Goal: Check status

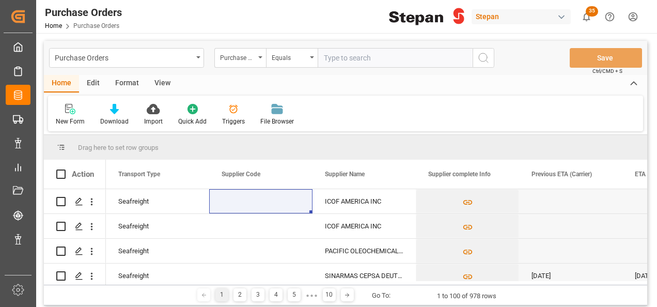
scroll to position [0, 2168]
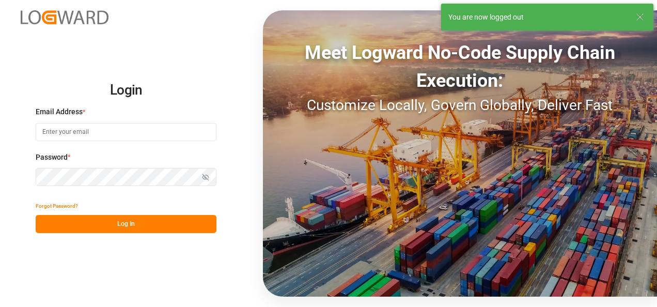
type input "[PERSON_NAME][EMAIL_ADDRESS][PERSON_NAME][DOMAIN_NAME]"
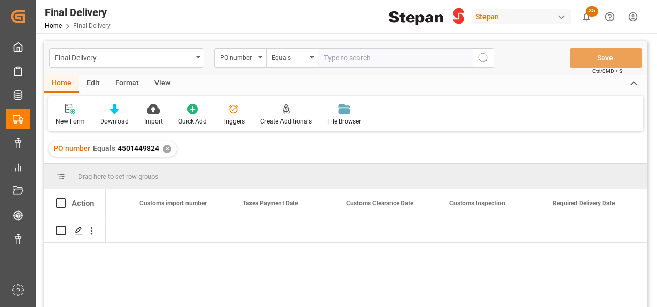
scroll to position [0, 908]
click at [260, 58] on icon "open menu" at bounding box center [260, 57] width 4 height 2
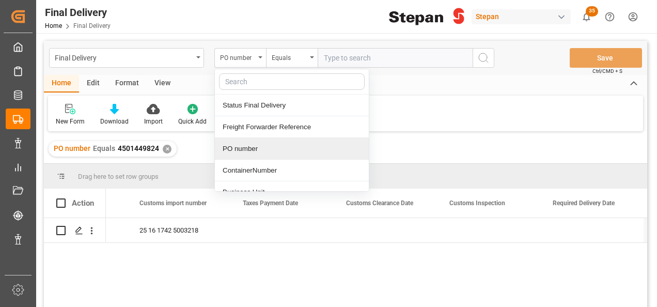
click at [237, 152] on div "PO number" at bounding box center [292, 149] width 154 height 22
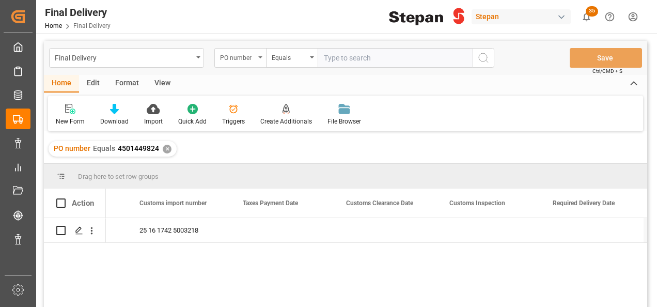
click at [258, 56] on div "PO number" at bounding box center [240, 58] width 52 height 20
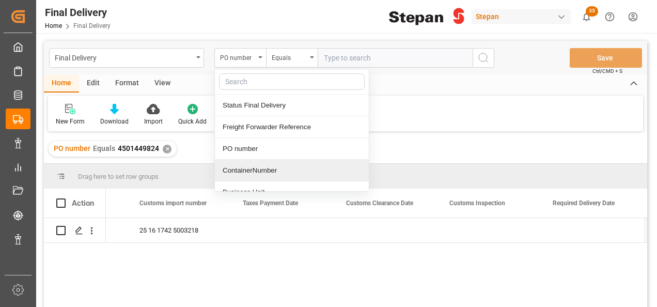
click at [236, 170] on div "ContainerNumber" at bounding box center [292, 171] width 154 height 22
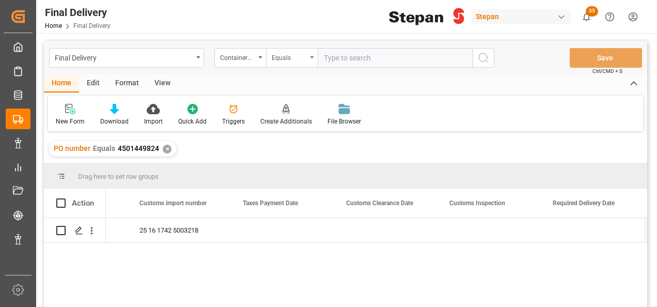
click at [309, 58] on div "Equals" at bounding box center [292, 58] width 52 height 20
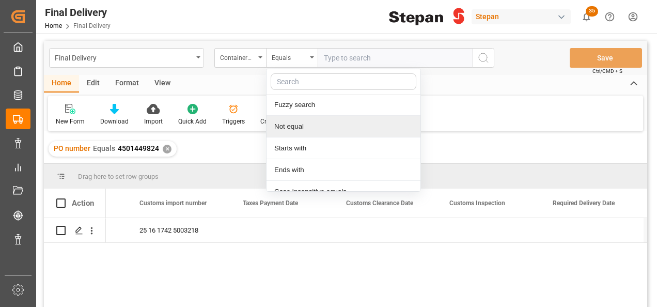
scroll to position [75, 0]
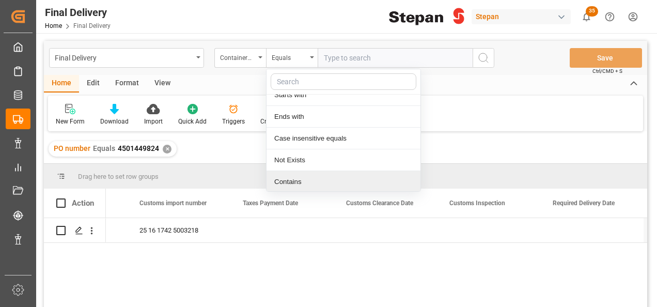
click at [292, 182] on div "Contains" at bounding box center [343, 182] width 154 height 22
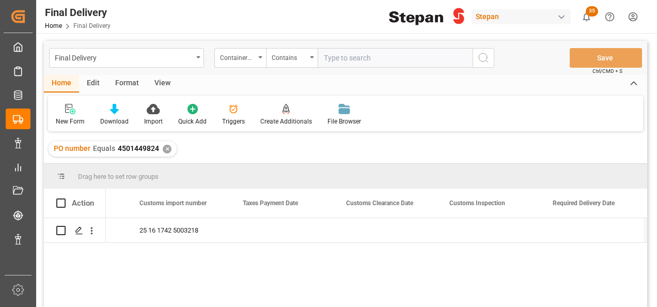
click at [353, 62] on input "text" at bounding box center [394, 58] width 155 height 20
paste input "450145143 450145144"
drag, startPoint x: 361, startPoint y: 59, endPoint x: 388, endPoint y: 57, distance: 27.0
click at [365, 59] on input "450145143 450145144" at bounding box center [394, 58] width 155 height 20
type input "450145143 450145144"
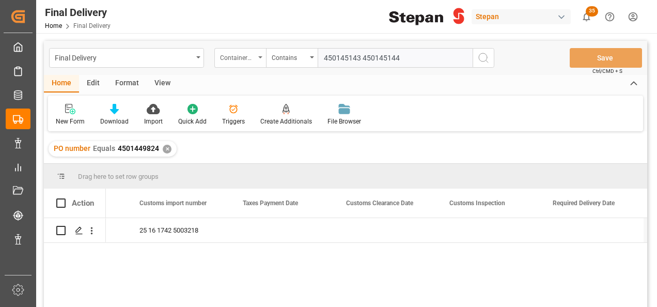
click at [260, 58] on div "ContainerNumber" at bounding box center [240, 58] width 52 height 20
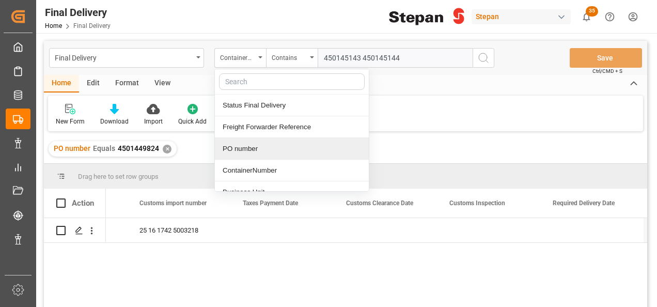
click at [244, 151] on div "PO number" at bounding box center [292, 149] width 154 height 22
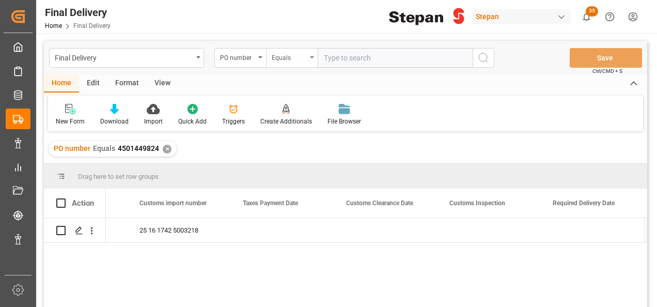
click at [310, 60] on div "Equals" at bounding box center [292, 58] width 52 height 20
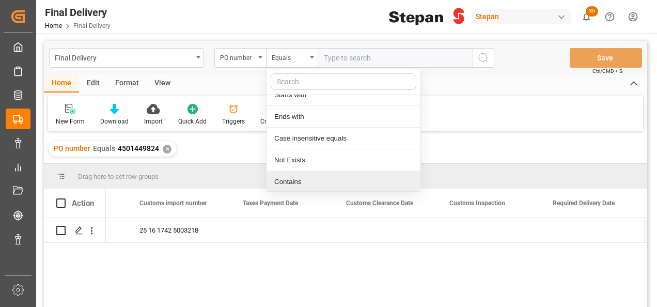
click at [283, 181] on div "Contains" at bounding box center [343, 182] width 154 height 22
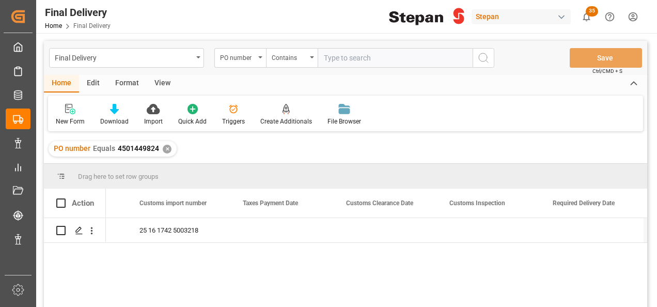
paste input "450145143 450145144"
click at [359, 58] on input "450145143 450145144" at bounding box center [394, 58] width 155 height 20
type input "450145143,450145144"
click at [168, 149] on div "✕" at bounding box center [167, 149] width 9 height 9
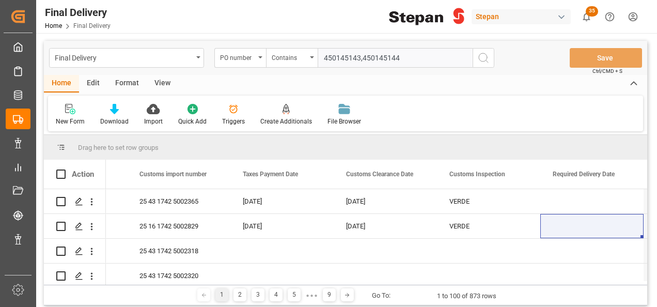
click at [484, 60] on icon "search button" at bounding box center [483, 58] width 12 height 12
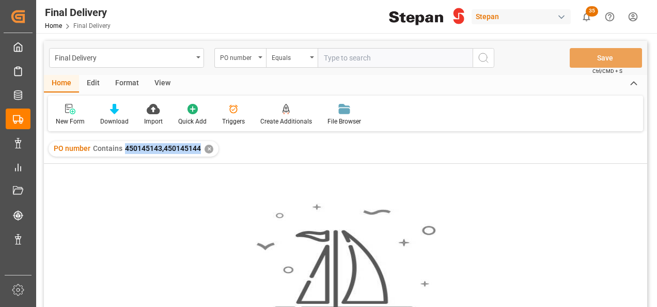
drag, startPoint x: 123, startPoint y: 148, endPoint x: 200, endPoint y: 148, distance: 76.4
click at [200, 148] on div "PO number Contains 450145143,450145144 ✕" at bounding box center [134, 148] width 170 height 15
copy span "450145143,450145144"
click at [208, 148] on div "✕" at bounding box center [208, 149] width 9 height 9
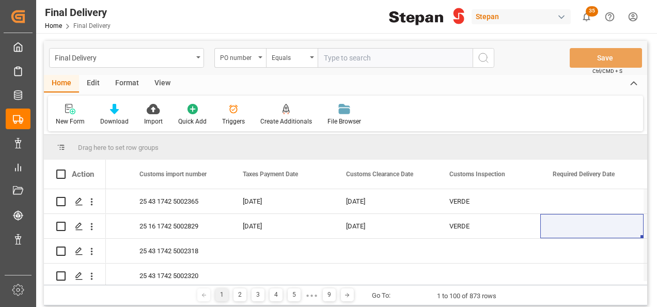
click at [310, 59] on div "Equals" at bounding box center [292, 58] width 52 height 20
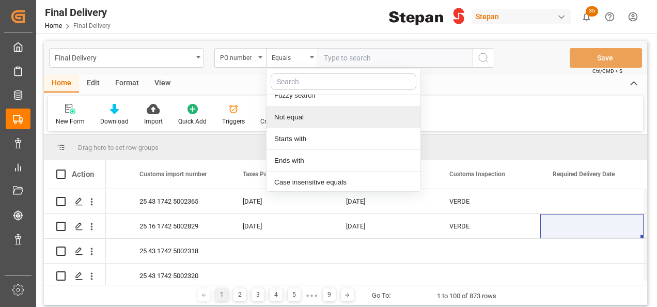
scroll to position [75, 0]
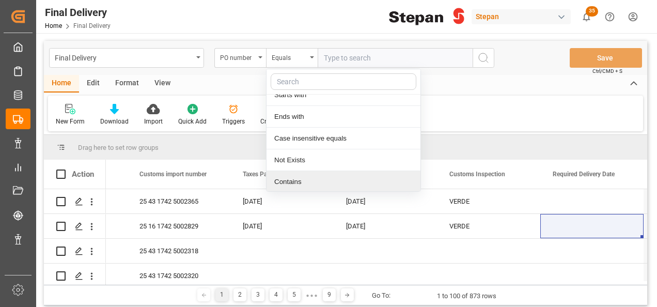
click at [279, 178] on div "Contains" at bounding box center [343, 182] width 154 height 22
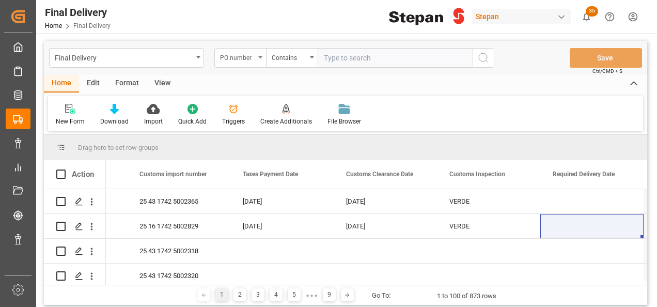
click at [261, 58] on icon "open menu" at bounding box center [260, 57] width 4 height 2
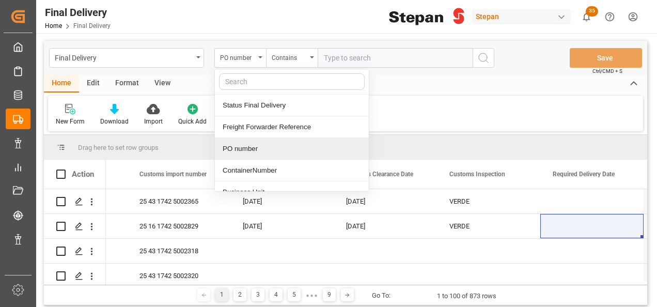
click at [242, 148] on div "PO number" at bounding box center [292, 149] width 154 height 22
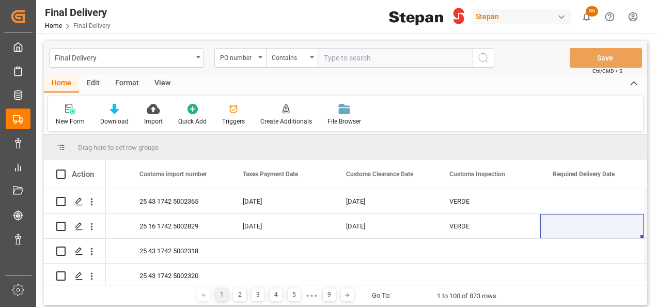
click at [329, 53] on input "text" at bounding box center [394, 58] width 155 height 20
paste input "450145143,450145144"
type input "450145143,450145144"
click at [487, 56] on circle "search button" at bounding box center [483, 57] width 8 height 8
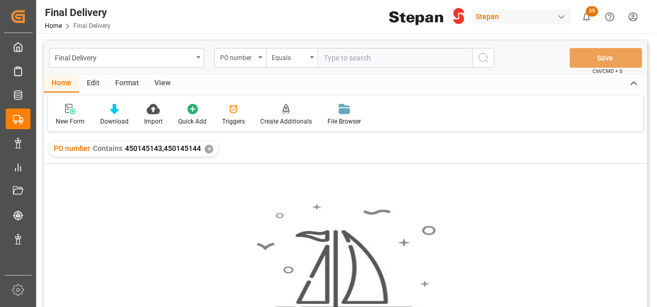
click at [210, 149] on div "✕" at bounding box center [208, 149] width 9 height 9
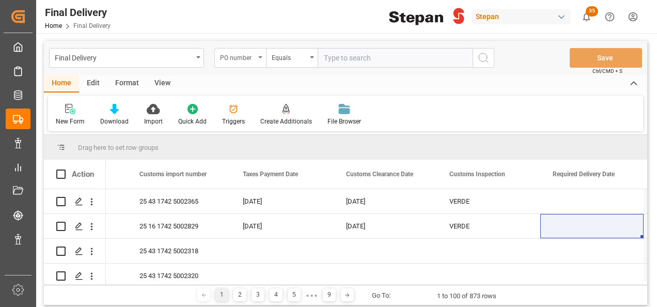
click at [260, 57] on icon "open menu" at bounding box center [260, 57] width 4 height 2
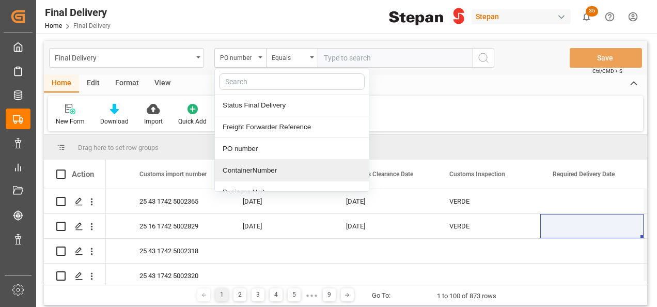
click at [243, 168] on div "ContainerNumber" at bounding box center [292, 171] width 154 height 22
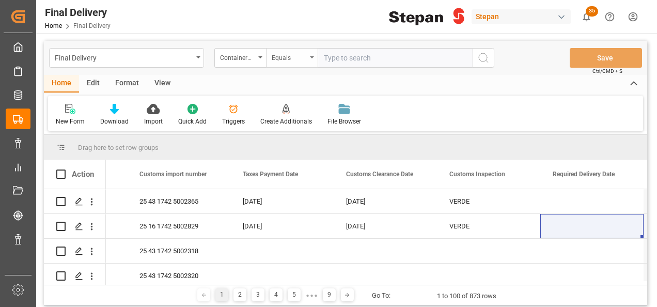
click at [310, 56] on div "Equals" at bounding box center [292, 58] width 52 height 20
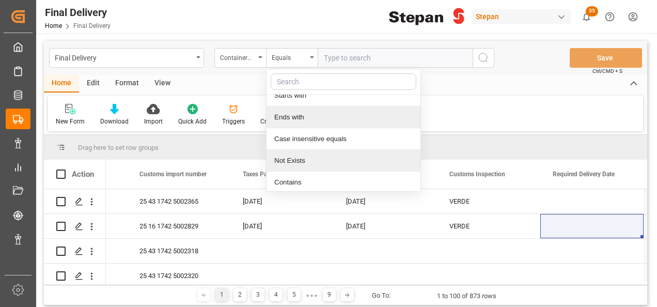
scroll to position [75, 0]
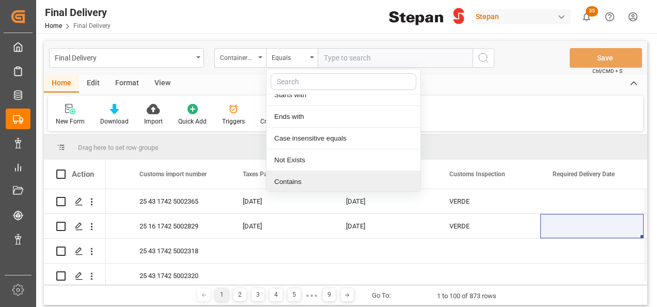
drag, startPoint x: 292, startPoint y: 182, endPoint x: 318, endPoint y: 136, distance: 52.2
click at [292, 182] on div "Contains" at bounding box center [343, 182] width 154 height 22
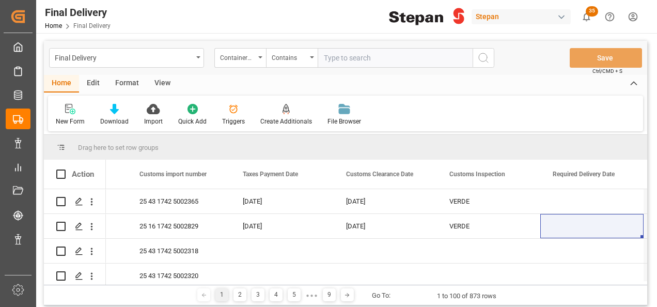
paste input "TIFU5751245 EURU4352400"
click at [368, 56] on input "TIFU5751245 EURU4352400" at bounding box center [394, 58] width 155 height 20
type input "TIFU5751245,EURU4352400"
click at [480, 54] on circle "search button" at bounding box center [483, 57] width 8 height 8
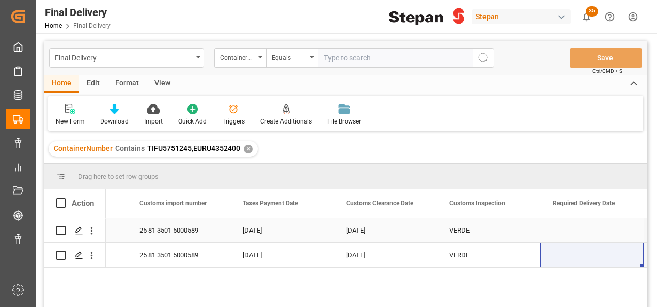
click at [270, 233] on div "14-08-2025" at bounding box center [281, 230] width 103 height 24
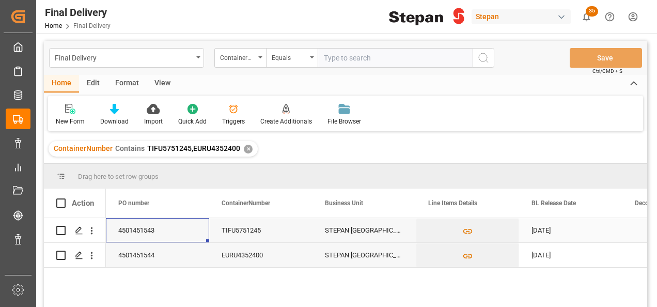
scroll to position [0, 103]
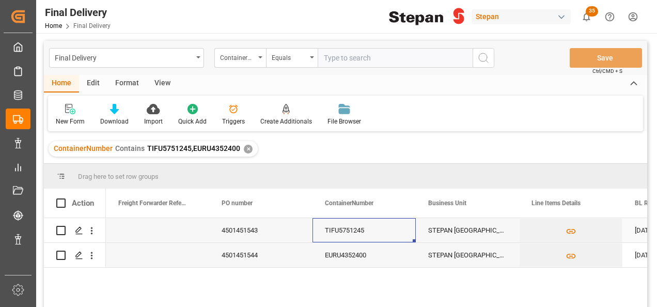
drag, startPoint x: 356, startPoint y: 229, endPoint x: 351, endPoint y: 233, distance: 5.9
click at [353, 232] on div "TIFU5751245" at bounding box center [363, 230] width 103 height 24
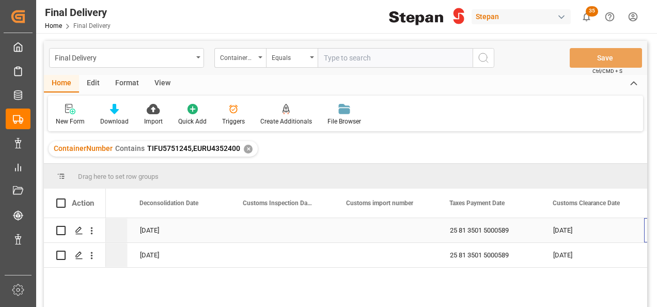
scroll to position [0, 0]
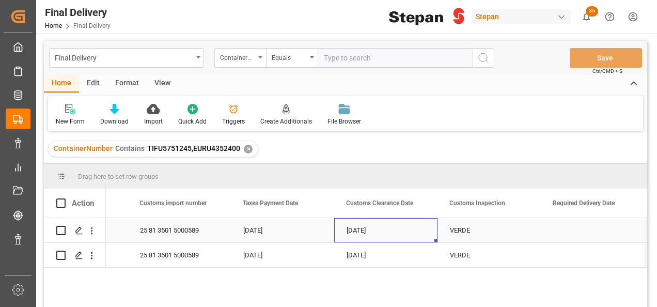
click at [364, 227] on div "21-08-2025" at bounding box center [385, 230] width 103 height 24
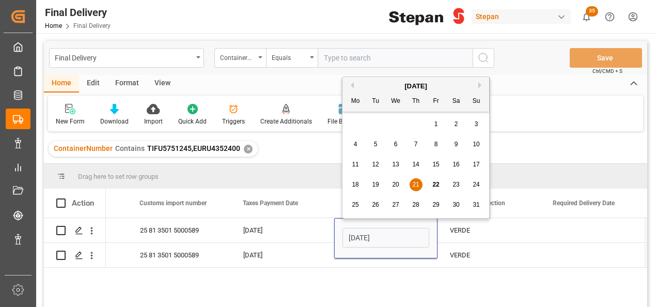
click at [374, 184] on span "19" at bounding box center [375, 184] width 7 height 7
type input "19-08-2025"
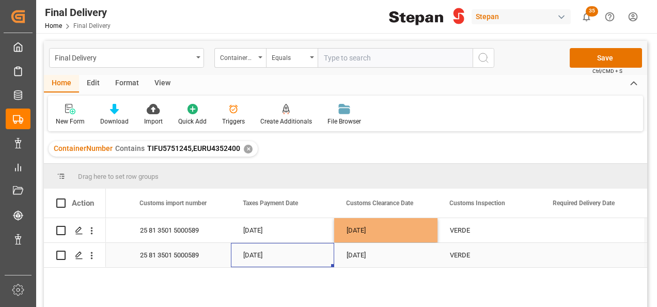
click at [313, 251] on div "14-08-2025" at bounding box center [282, 255] width 103 height 24
click at [354, 250] on div "19-08-2025" at bounding box center [385, 255] width 103 height 24
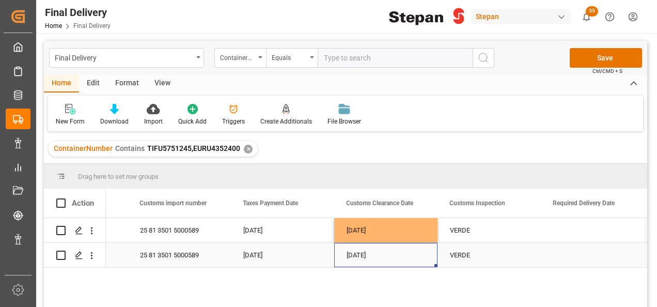
click at [354, 250] on div "19-08-2025" at bounding box center [385, 255] width 103 height 24
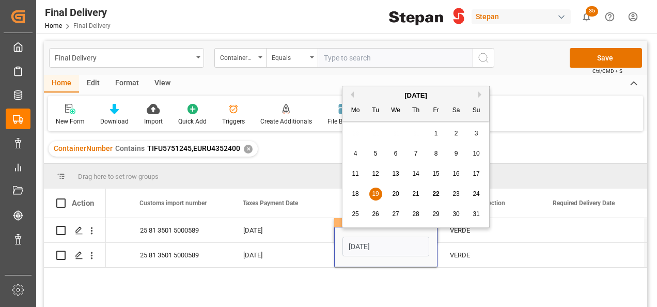
click at [412, 196] on span "21" at bounding box center [415, 193] width 7 height 7
type input "21-08-2025"
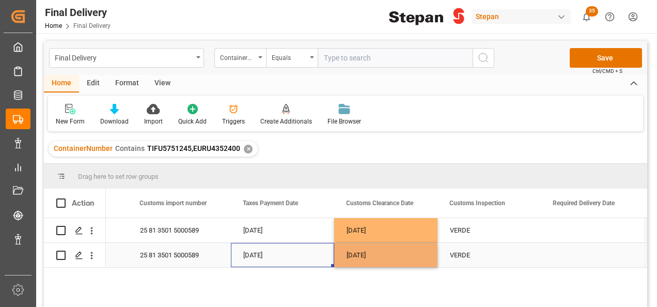
click at [307, 252] on div "14-08-2025" at bounding box center [282, 255] width 103 height 24
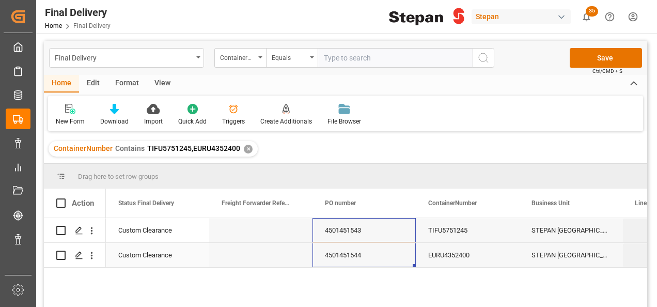
drag, startPoint x: 349, startPoint y: 231, endPoint x: 348, endPoint y: 250, distance: 19.1
click at [602, 59] on button "Save" at bounding box center [605, 58] width 72 height 20
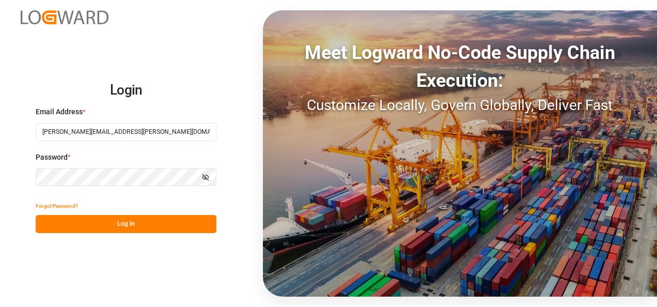
click at [153, 220] on button "Log In" at bounding box center [126, 224] width 181 height 18
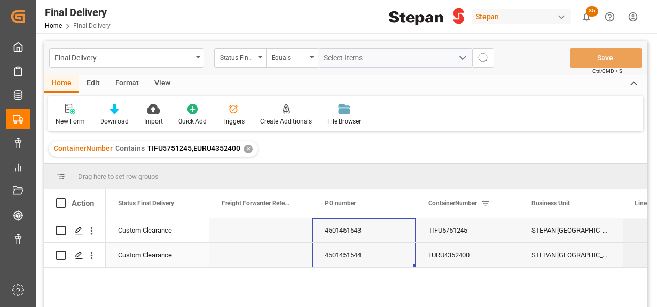
drag, startPoint x: 333, startPoint y: 230, endPoint x: 333, endPoint y: 248, distance: 17.6
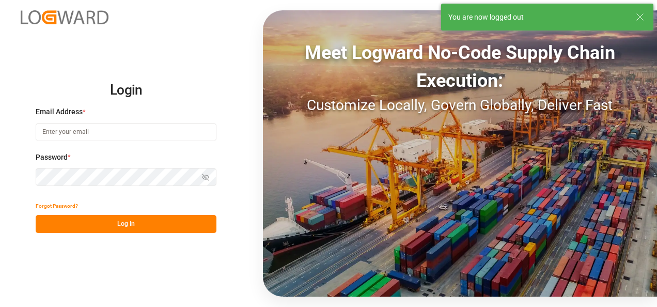
type input "[PERSON_NAME][EMAIL_ADDRESS][PERSON_NAME][DOMAIN_NAME]"
drag, startPoint x: 104, startPoint y: 223, endPoint x: 115, endPoint y: 219, distance: 11.1
click at [104, 224] on button "Log In" at bounding box center [126, 224] width 181 height 18
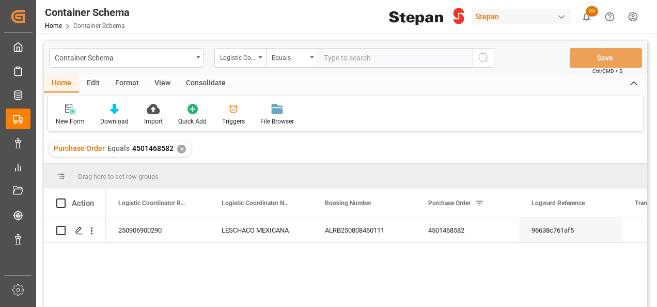
click at [179, 147] on div "✕" at bounding box center [181, 149] width 9 height 9
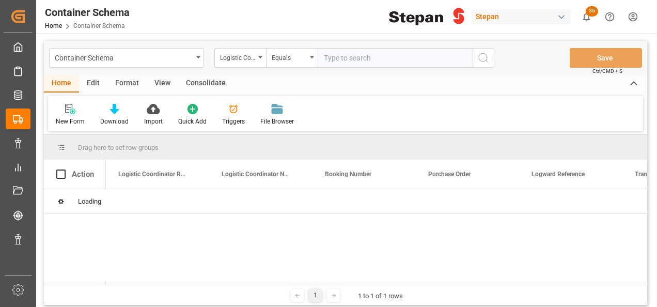
click at [256, 58] on div "Logistic Coordinator Reference Number" at bounding box center [240, 58] width 52 height 20
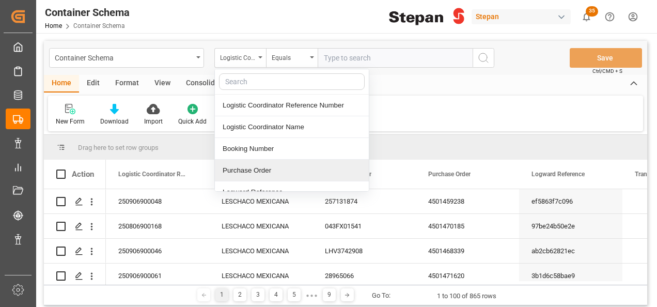
click at [233, 169] on div "Purchase Order" at bounding box center [292, 171] width 154 height 22
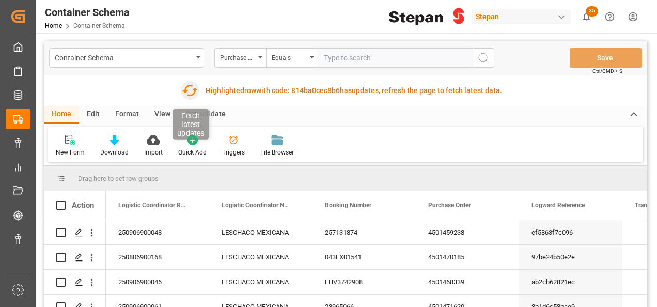
click at [189, 92] on icon "button" at bounding box center [190, 90] width 17 height 17
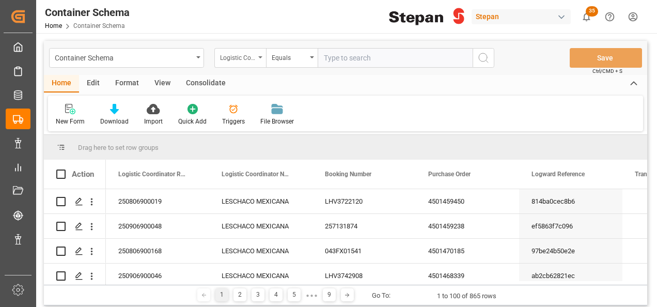
click at [263, 56] on div "Logistic Coordinator Reference Number" at bounding box center [240, 58] width 52 height 20
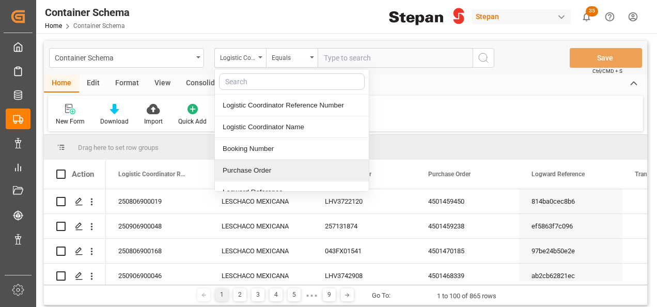
click at [237, 171] on div "Purchase Order" at bounding box center [292, 171] width 154 height 22
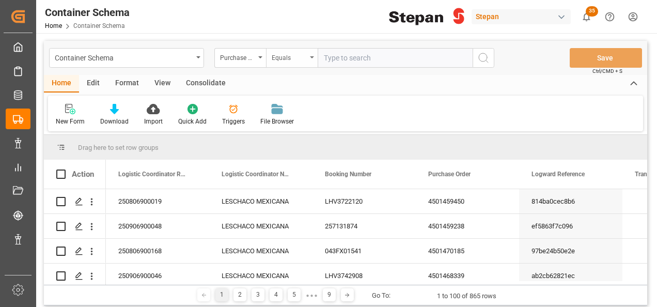
click at [313, 57] on icon "open menu" at bounding box center [312, 57] width 4 height 2
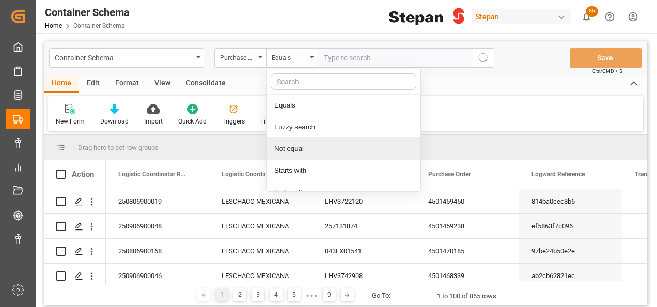
scroll to position [75, 0]
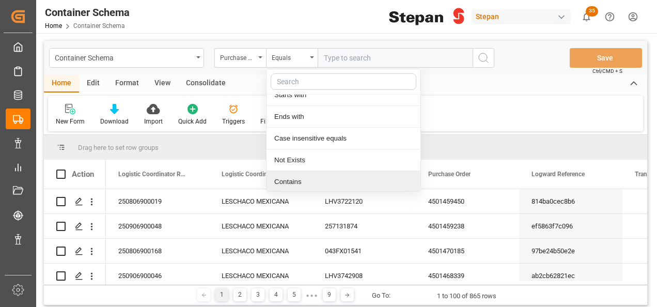
click at [285, 180] on div "Contains" at bounding box center [343, 182] width 154 height 22
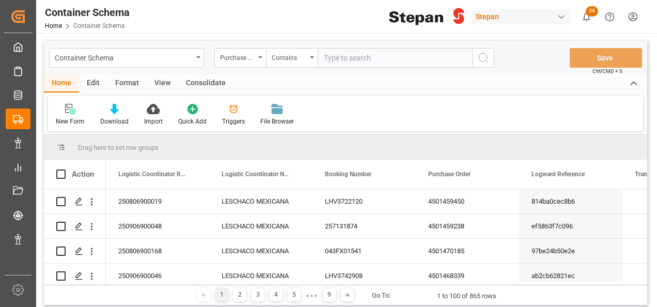
paste input "4501451543 4501451544"
click at [363, 57] on input "4501451543 4501451544" at bounding box center [394, 58] width 155 height 20
type input "4501451543,4501451544"
click at [481, 59] on icon "search button" at bounding box center [483, 58] width 12 height 12
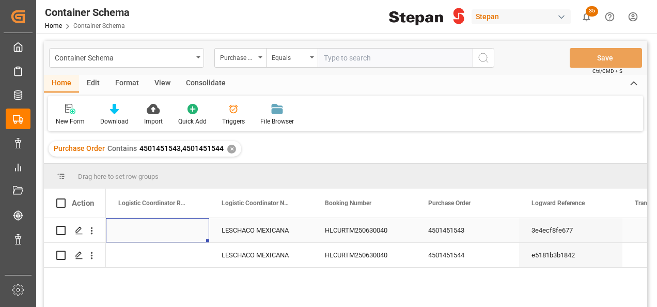
click at [171, 230] on div "Press SPACE to select this row." at bounding box center [157, 230] width 103 height 24
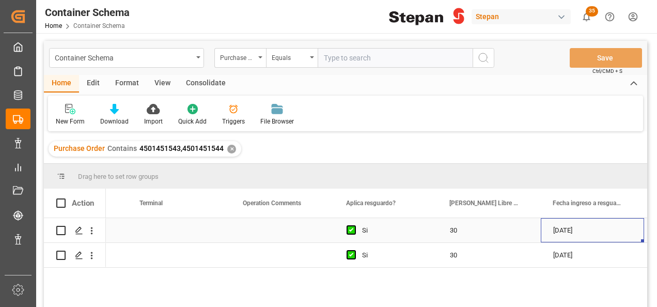
click at [569, 236] on div "21-08-2025" at bounding box center [591, 230] width 103 height 24
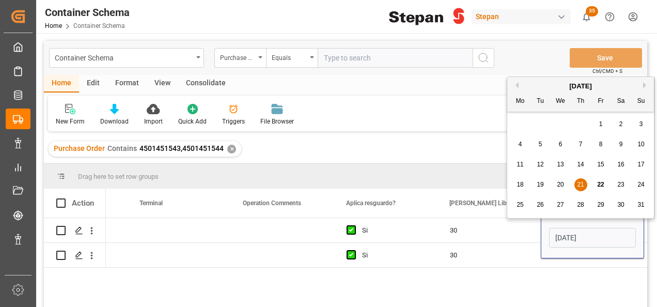
click at [539, 188] on span "19" at bounding box center [539, 184] width 7 height 7
type input "19-08-2025"
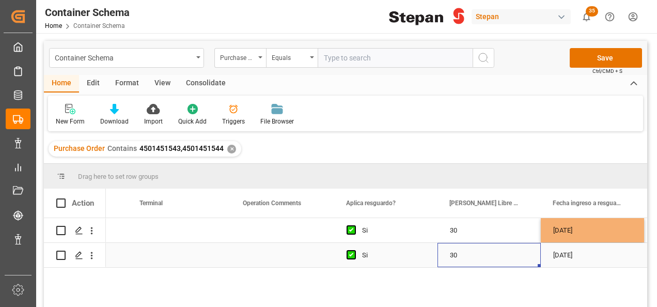
click at [519, 259] on div "30" at bounding box center [488, 255] width 103 height 24
click at [574, 255] on div "19-08-2025" at bounding box center [591, 255] width 103 height 24
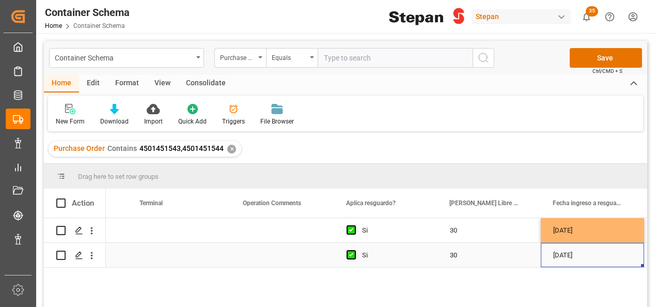
click at [574, 255] on div "19-08-2025" at bounding box center [591, 255] width 103 height 24
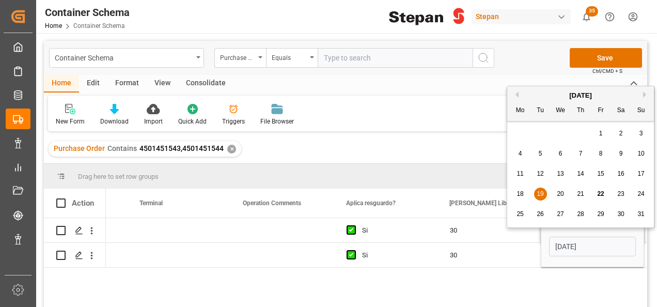
click at [579, 193] on span "21" at bounding box center [580, 193] width 7 height 7
type input "21-08-2025"
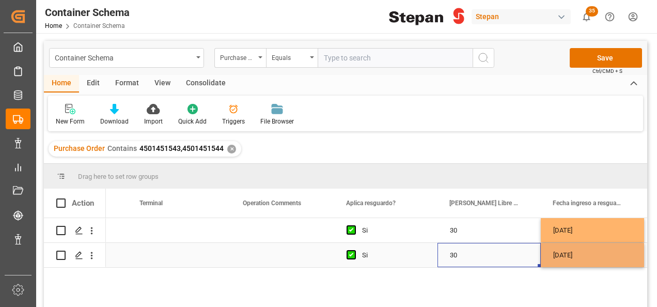
click at [499, 258] on div "30" at bounding box center [488, 255] width 103 height 24
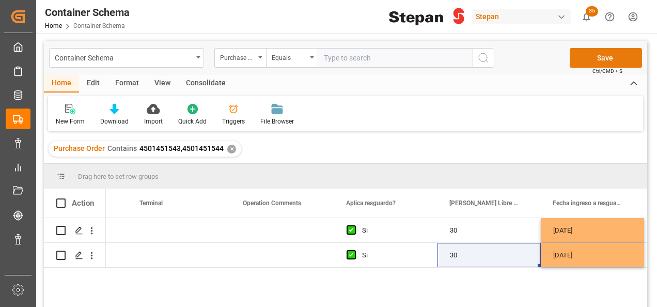
click at [606, 56] on button "Save" at bounding box center [605, 58] width 72 height 20
